Goal: Check status: Check status

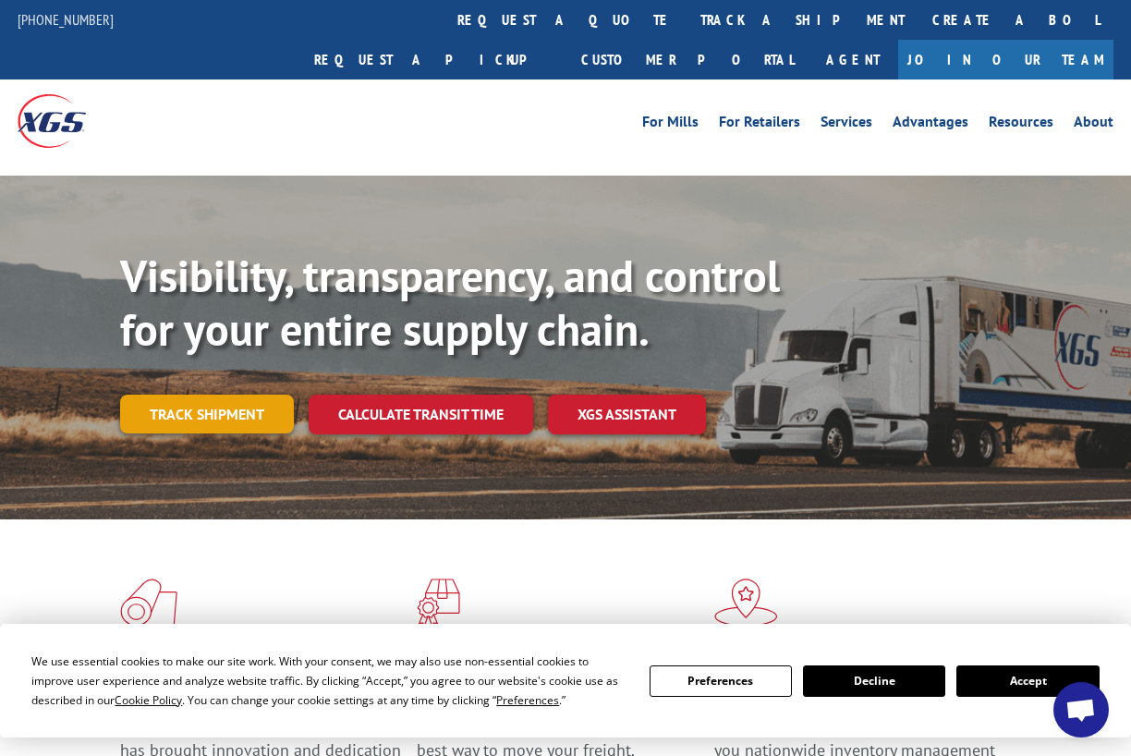
click at [216, 395] on link "Track shipment" at bounding box center [207, 414] width 174 height 39
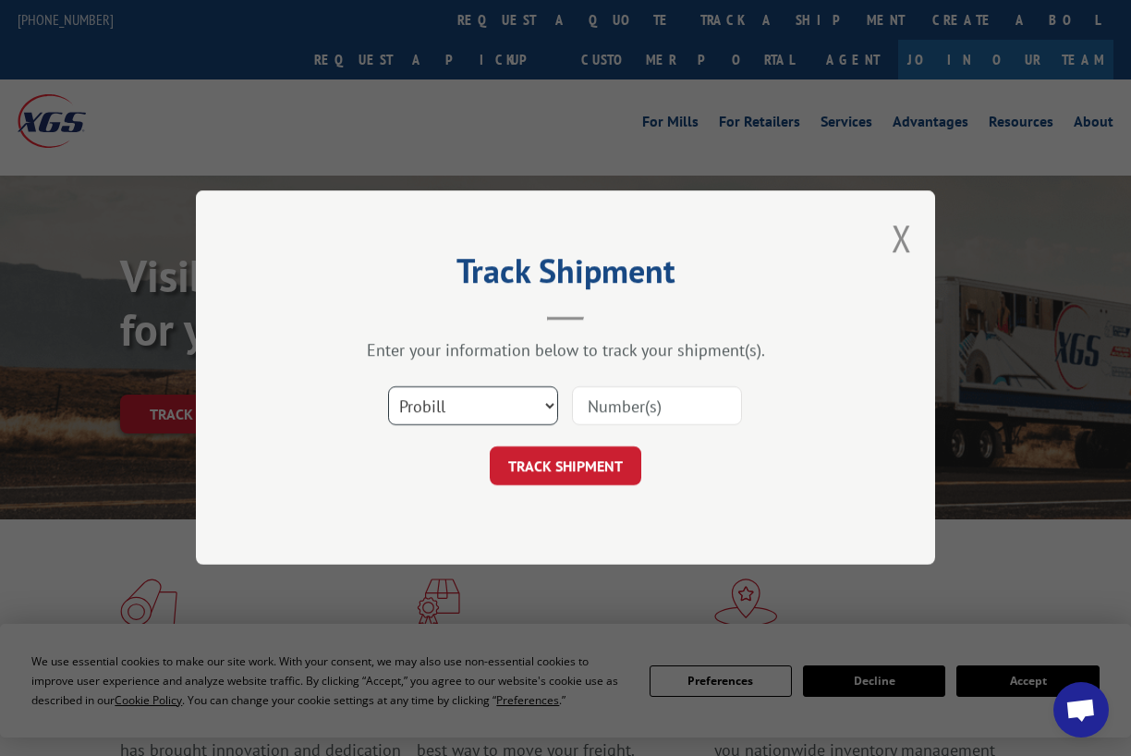
click at [552, 403] on select "Select category... Probill BOL PO" at bounding box center [473, 406] width 170 height 39
click at [670, 418] on input at bounding box center [657, 406] width 170 height 39
paste input "10798"
type input "10798"
click at [602, 459] on button "TRACK SHIPMENT" at bounding box center [566, 466] width 152 height 39
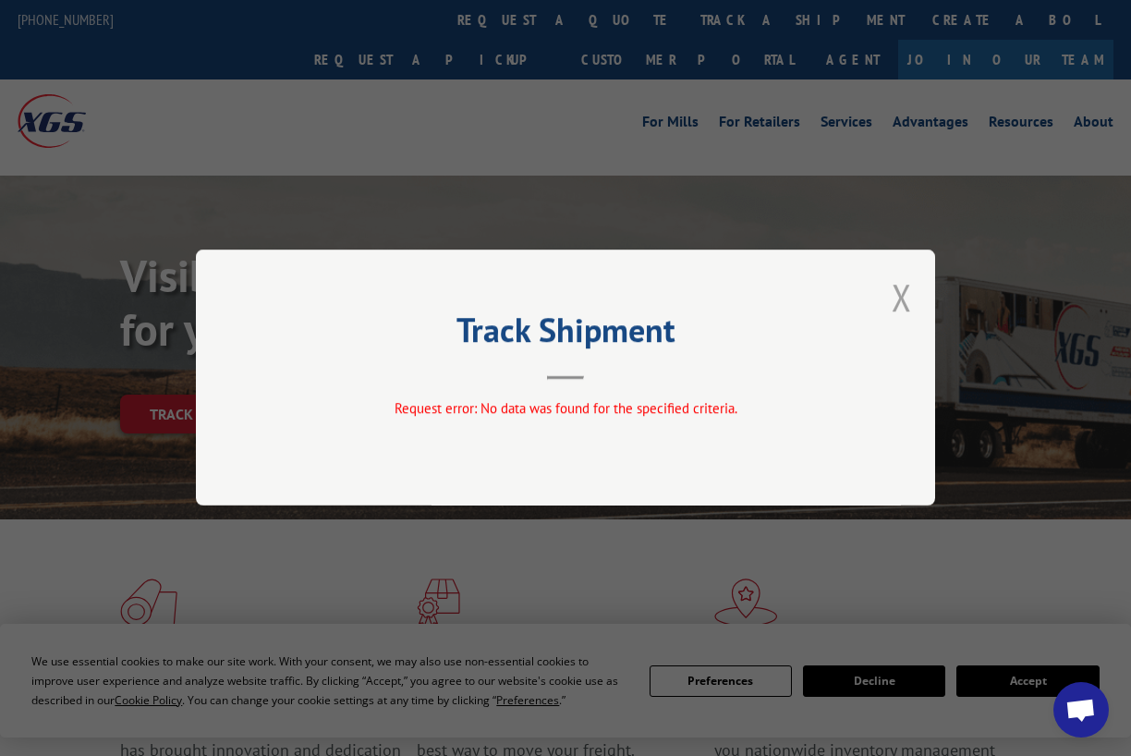
click at [896, 299] on button "Close modal" at bounding box center [902, 297] width 20 height 49
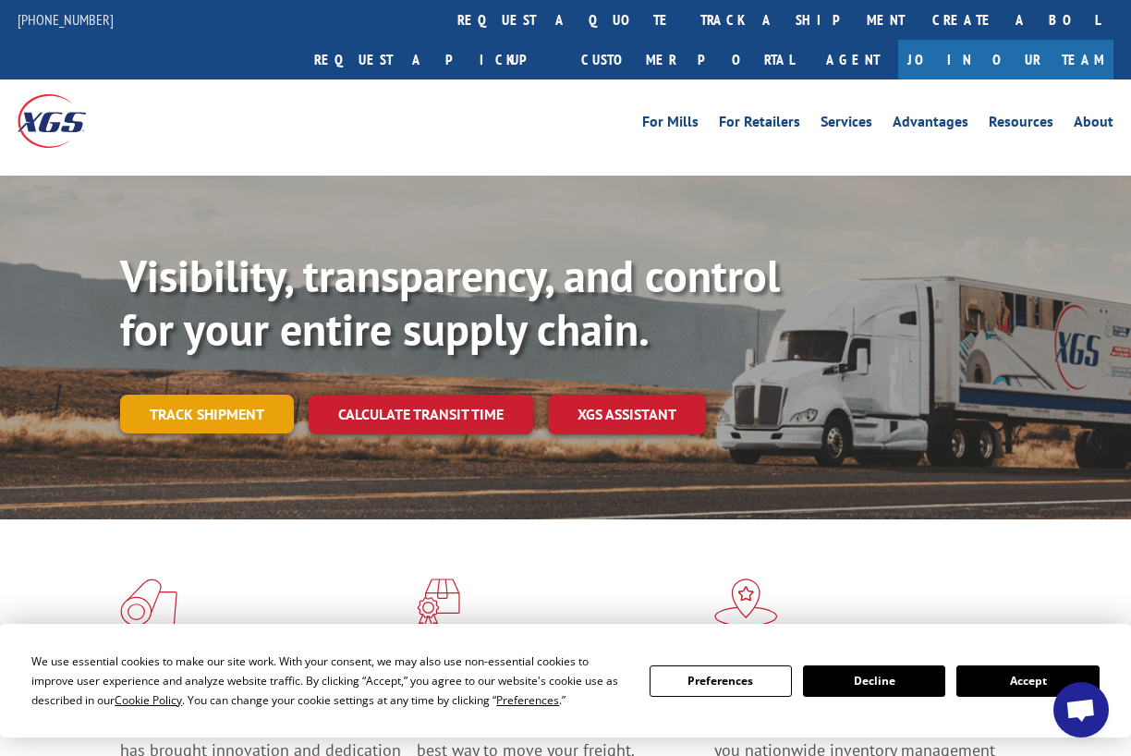
click at [174, 395] on link "Track shipment" at bounding box center [207, 414] width 174 height 39
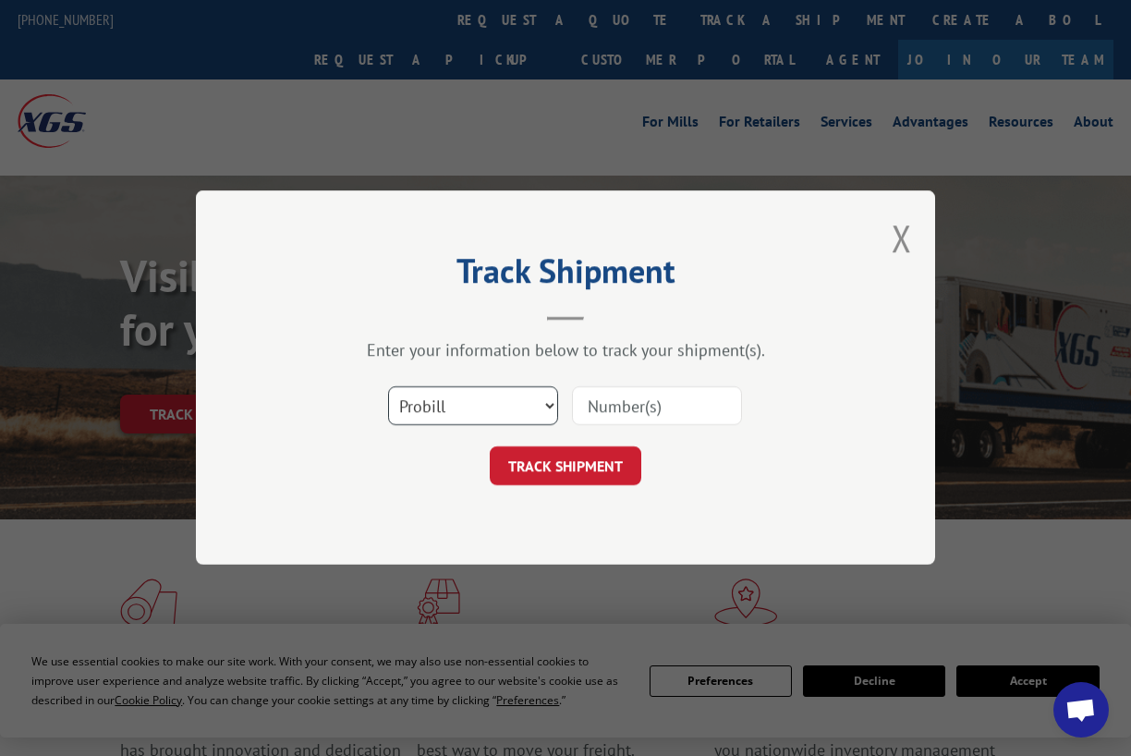
click at [550, 408] on select "Select category... Probill BOL PO" at bounding box center [473, 406] width 170 height 39
select select "bol"
click at [388, 387] on select "Select category... Probill BOL PO" at bounding box center [473, 406] width 170 height 39
click at [591, 407] on input at bounding box center [657, 406] width 170 height 39
paste input "10798"
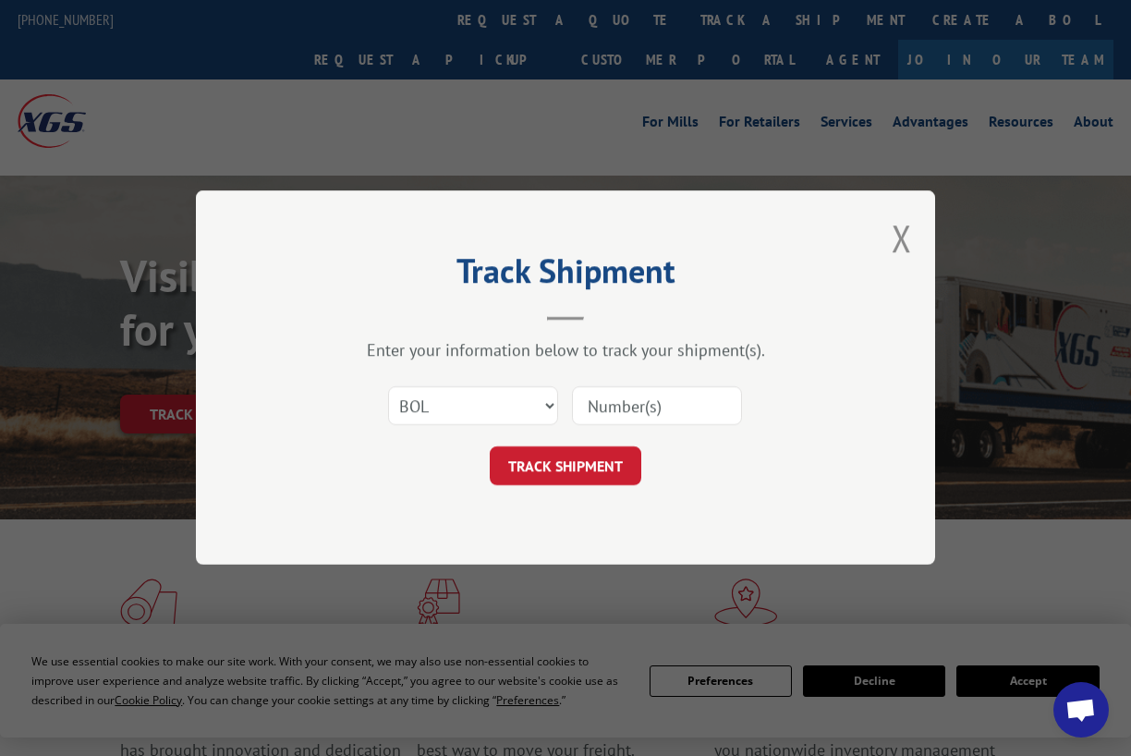
type input "10798"
click button "TRACK SHIPMENT" at bounding box center [566, 466] width 152 height 39
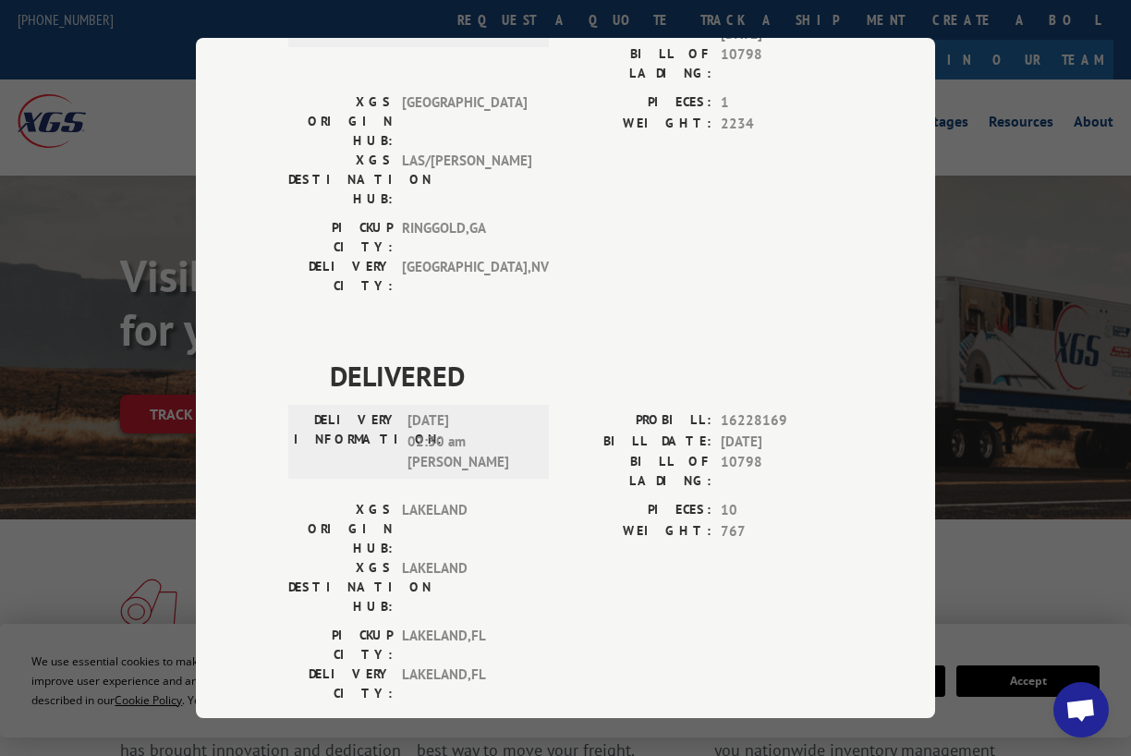
scroll to position [732, 0]
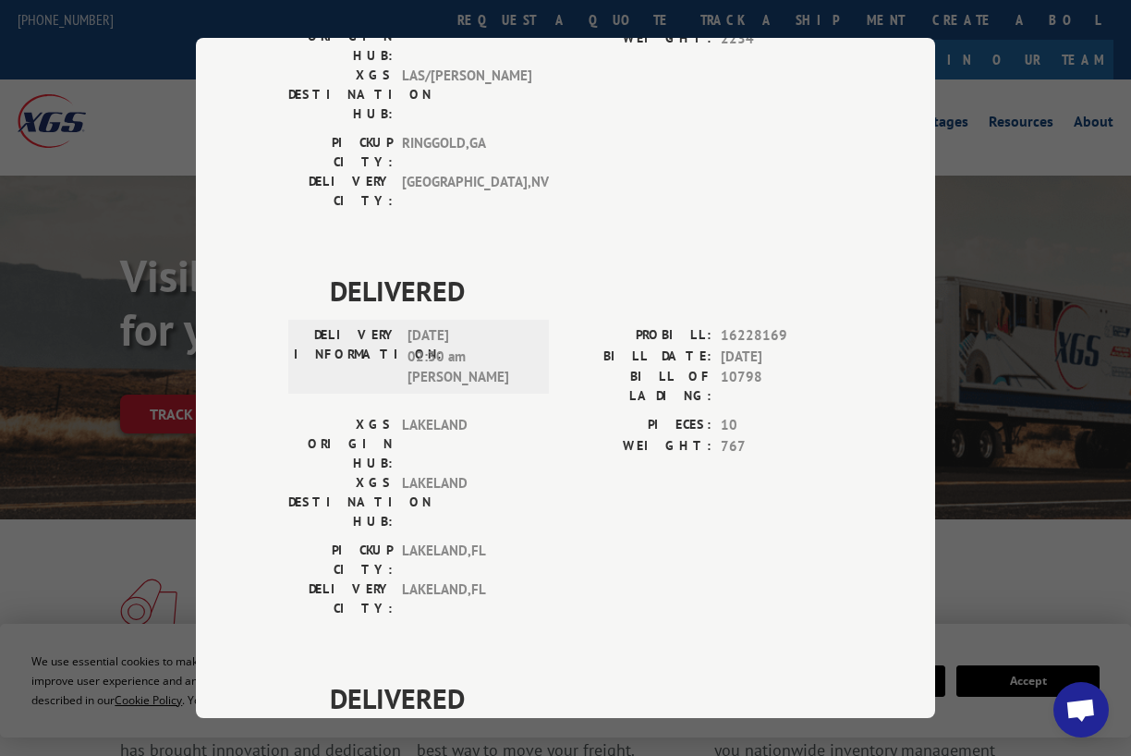
click at [987, 323] on div "Track Shipment DELIVERED DELIVERY INFORMATION: PROBILL: 9763159 BILL DATE: [DAT…" at bounding box center [565, 378] width 1131 height 756
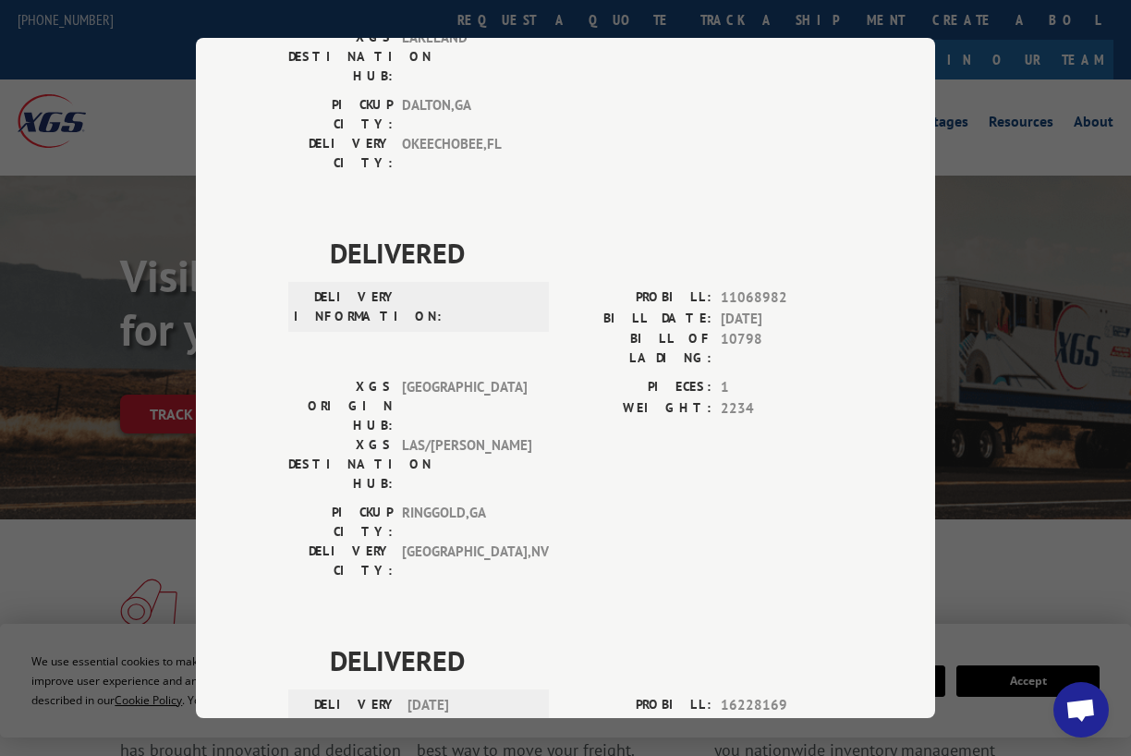
scroll to position [0, 0]
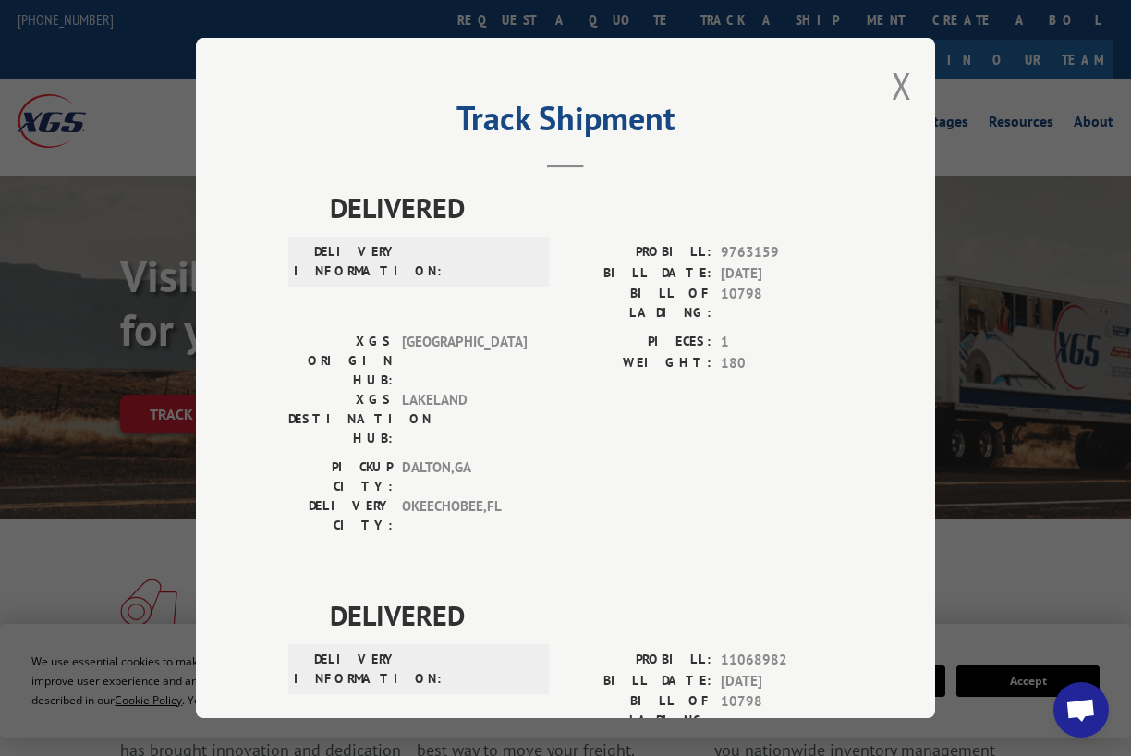
click at [1010, 221] on div "Track Shipment DELIVERED DELIVERY INFORMATION: PROBILL: 9763159 BILL DATE: [DAT…" at bounding box center [565, 378] width 1131 height 756
click at [893, 78] on button "Close modal" at bounding box center [902, 85] width 20 height 49
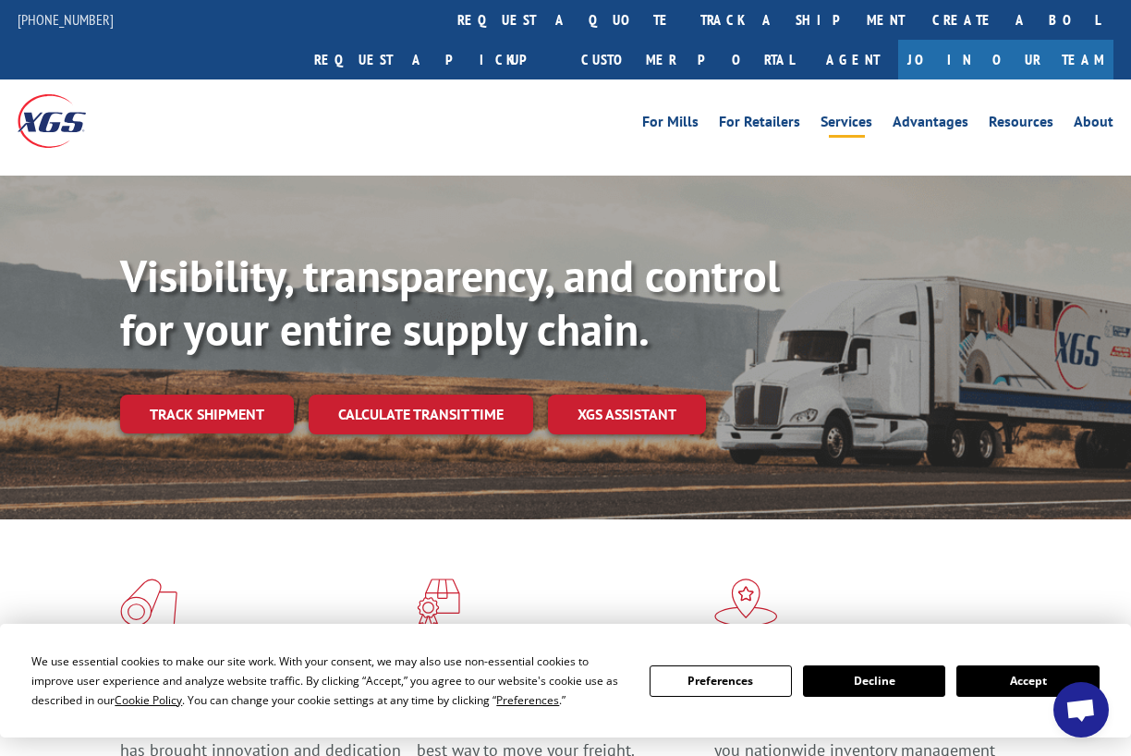
click at [850, 115] on link "Services" at bounding box center [847, 125] width 52 height 20
click at [567, 395] on link "XGS ASSISTANT" at bounding box center [627, 415] width 158 height 40
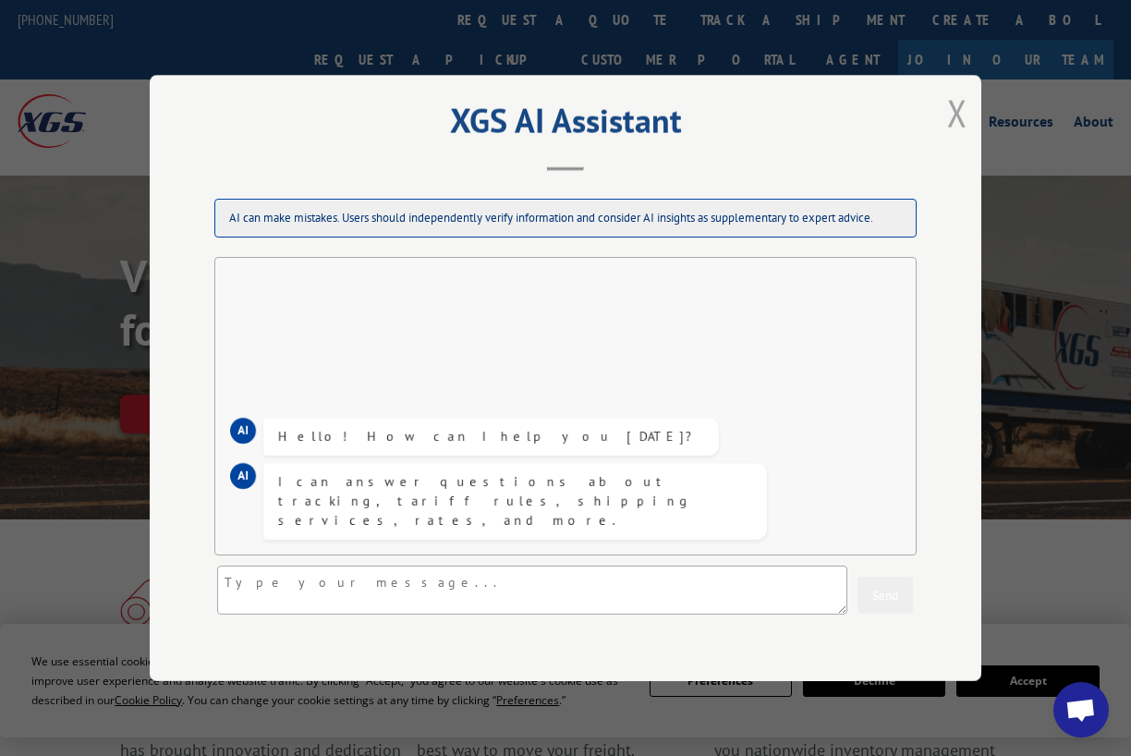
click at [957, 112] on button "Close modal" at bounding box center [957, 113] width 20 height 49
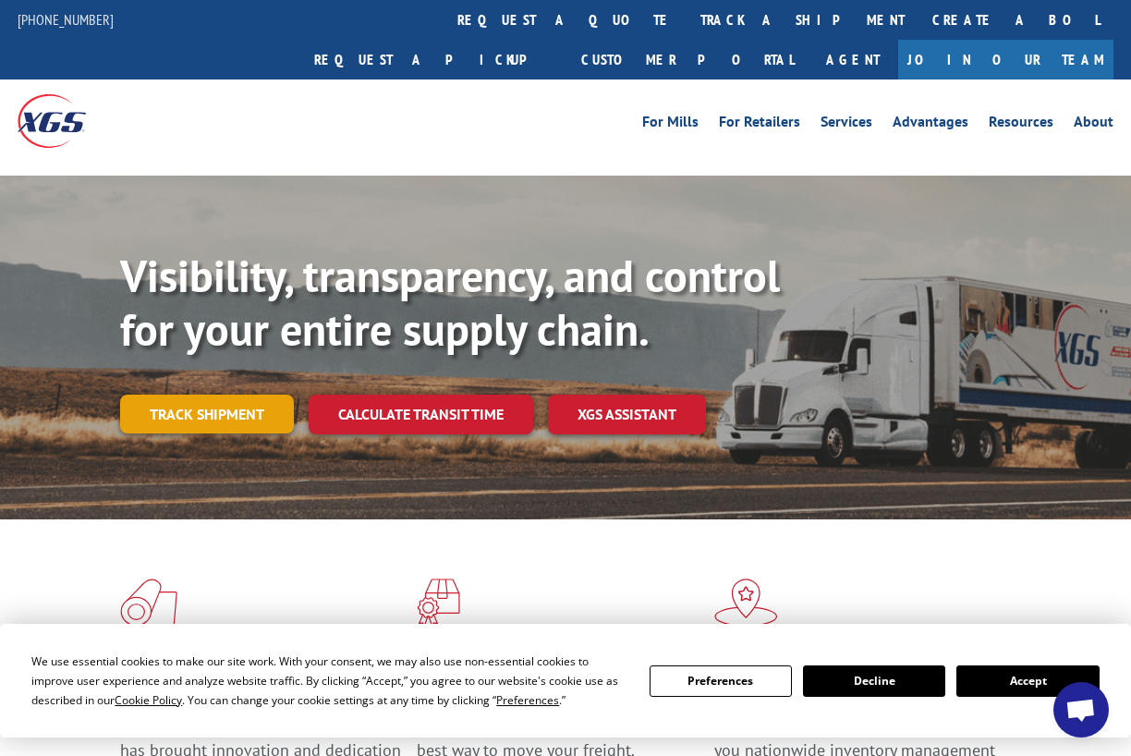
click at [239, 395] on link "Track shipment" at bounding box center [207, 414] width 174 height 39
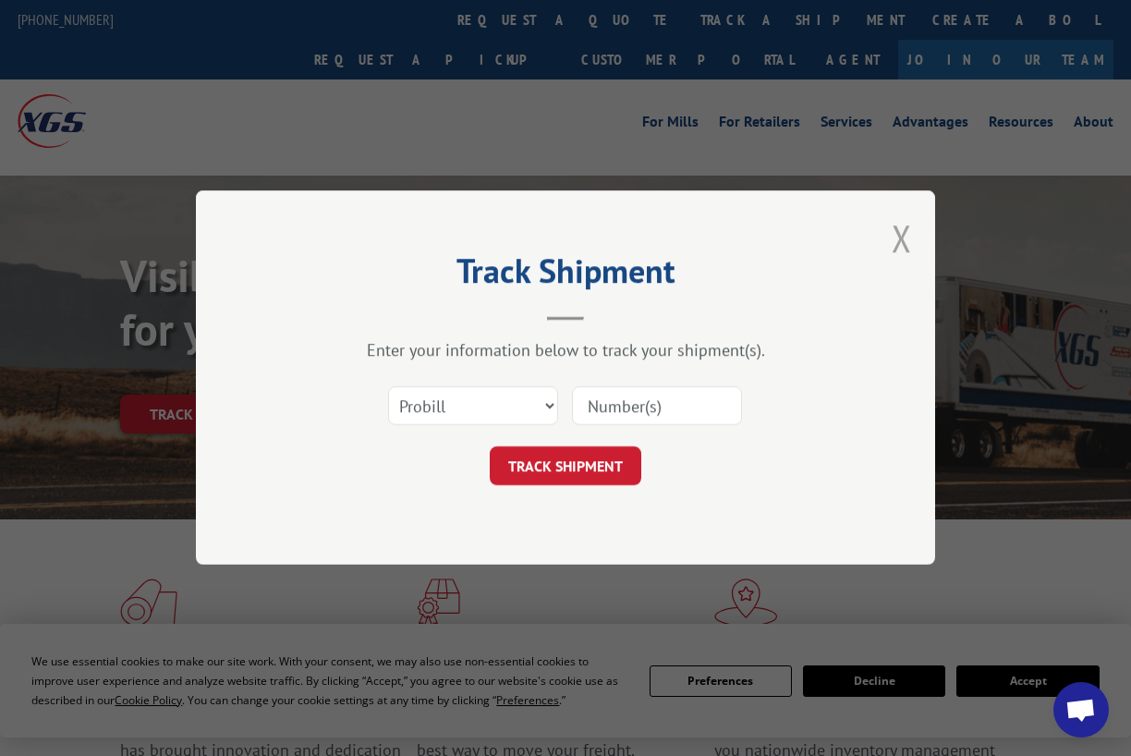
click at [907, 245] on button "Close modal" at bounding box center [902, 237] width 20 height 49
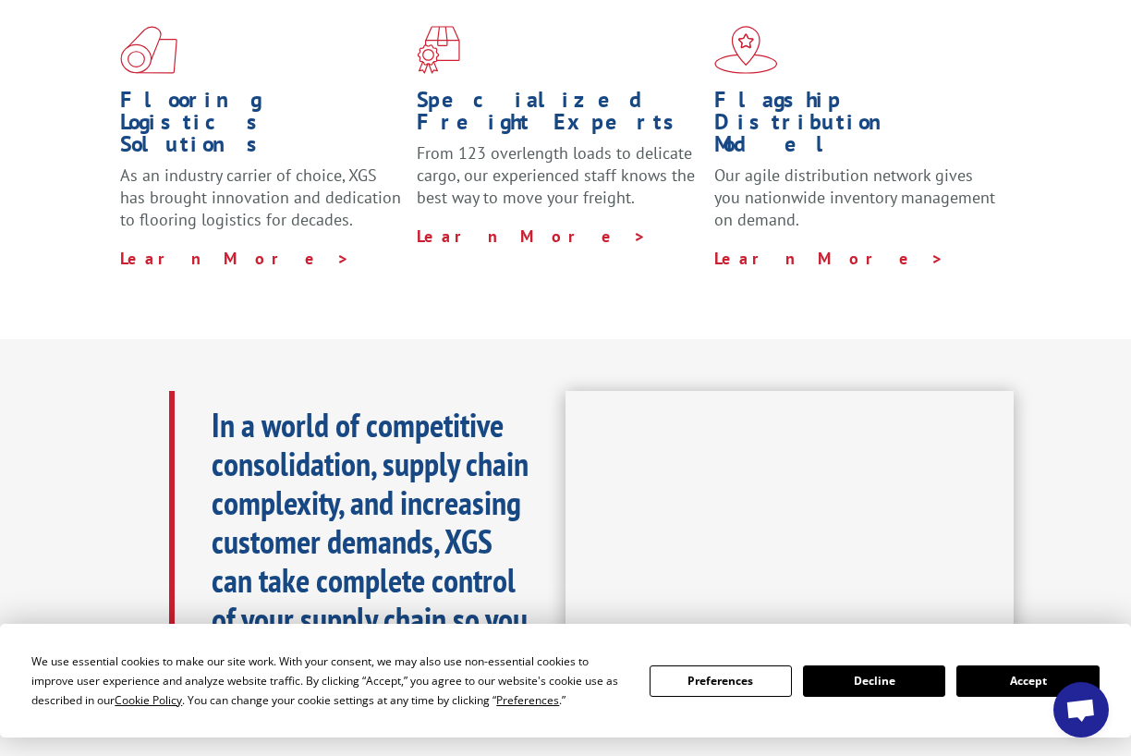
scroll to position [554, 0]
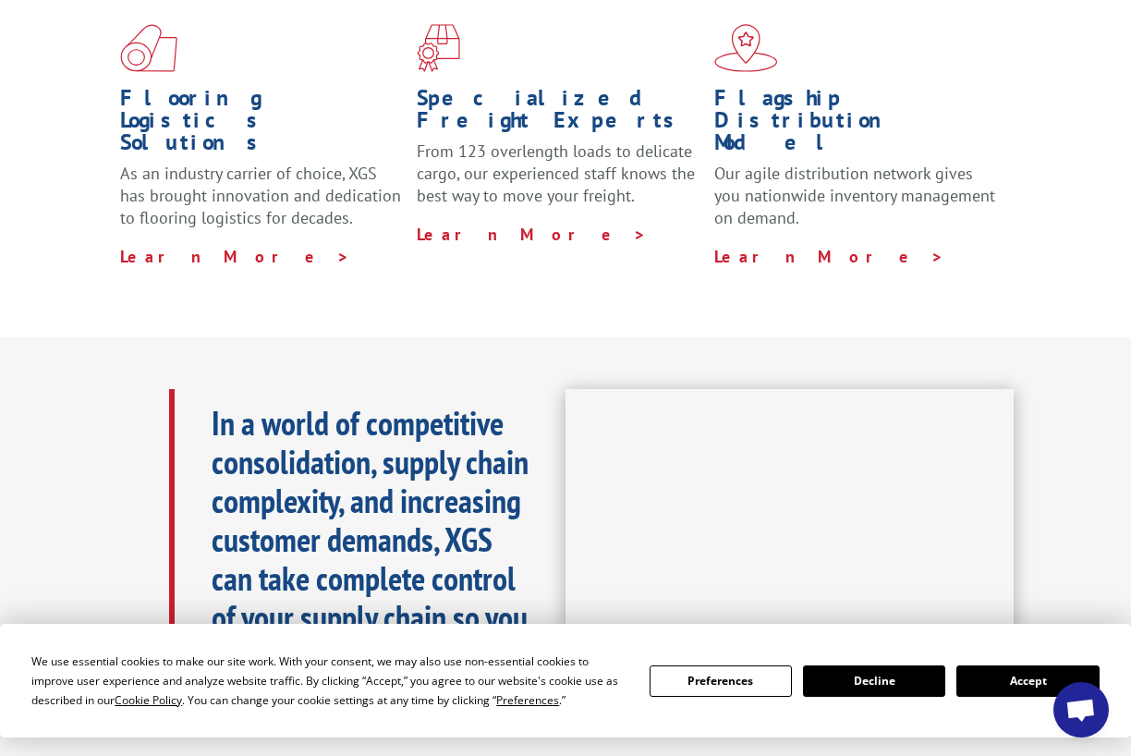
click at [861, 689] on button "Decline" at bounding box center [874, 680] width 142 height 31
